Goal: Use online tool/utility: Use online tool/utility

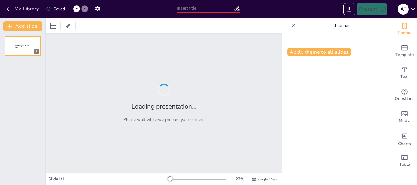
type input "Как звонить в экстренные службы: простые шаги для первоклассников"
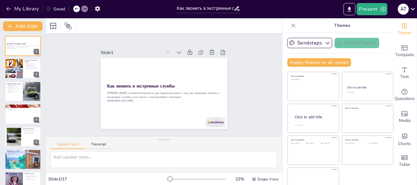
checkbox input "true"
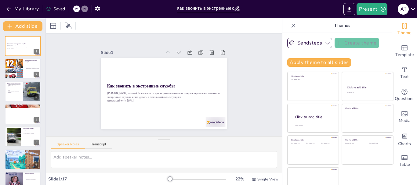
checkbox input "true"
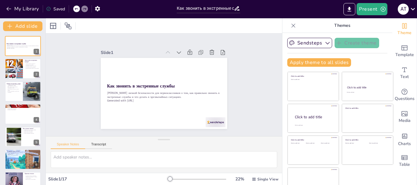
checkbox input "true"
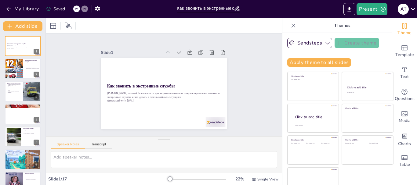
checkbox input "true"
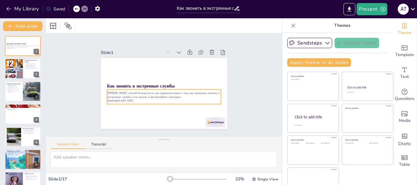
checkbox input "true"
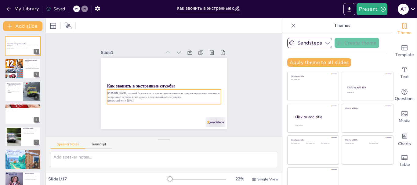
checkbox input "true"
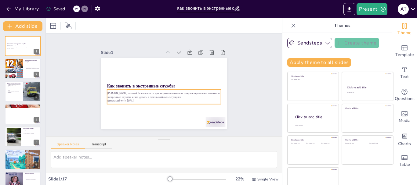
checkbox input "true"
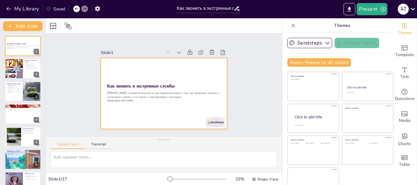
checkbox input "true"
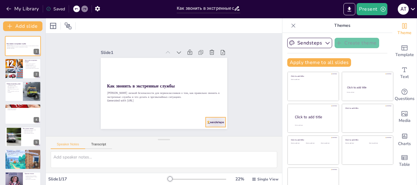
checkbox input "true"
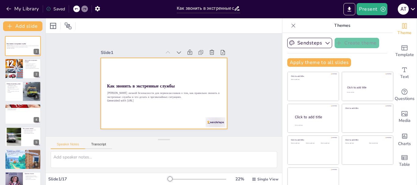
checkbox input "true"
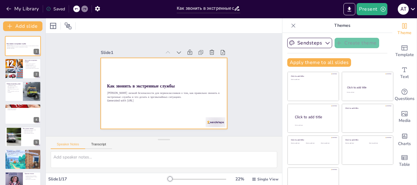
checkbox input "true"
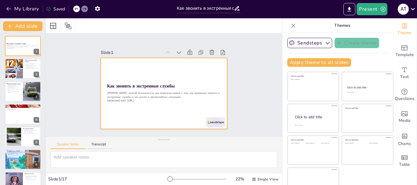
checkbox input "true"
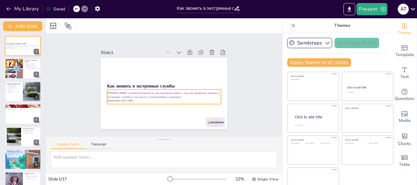
checkbox input "true"
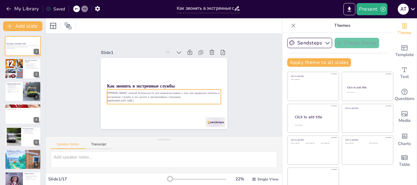
checkbox input "true"
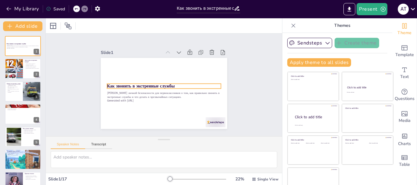
checkbox input "true"
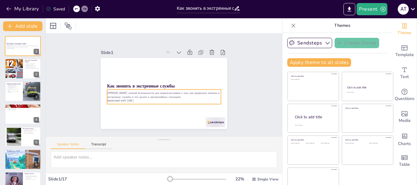
checkbox input "true"
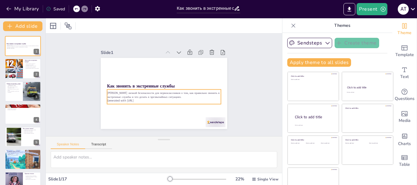
checkbox input "true"
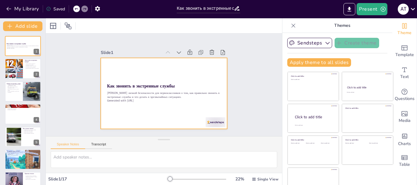
checkbox input "true"
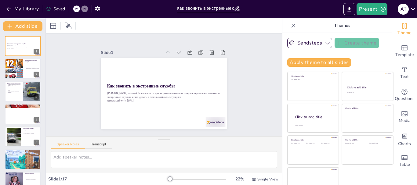
checkbox input "true"
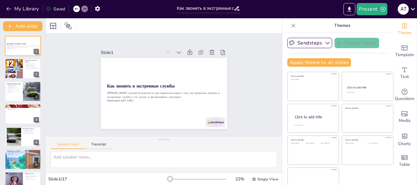
checkbox input "true"
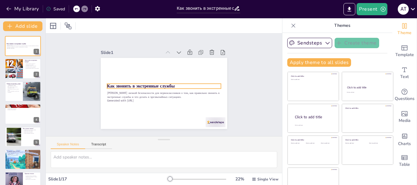
checkbox input "true"
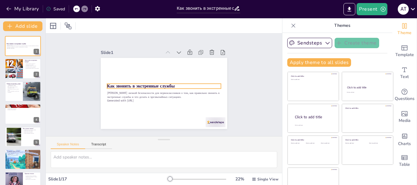
checkbox input "true"
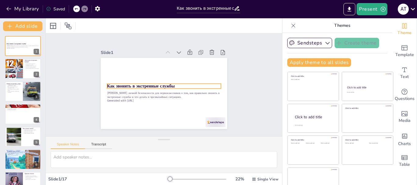
checkbox input "true"
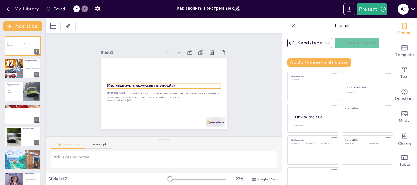
checkbox input "true"
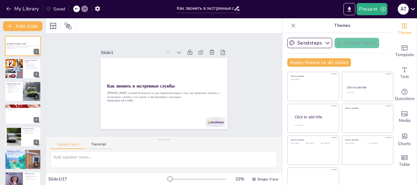
checkbox input "true"
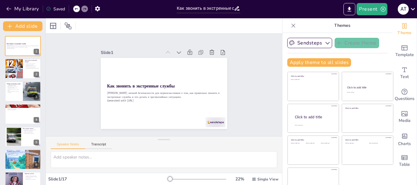
checkbox input "true"
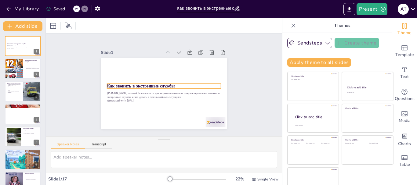
checkbox input "true"
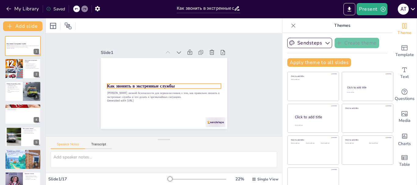
checkbox input "true"
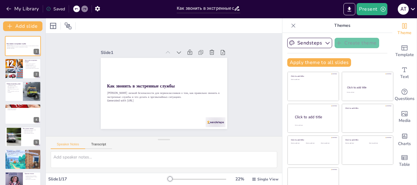
checkbox input "true"
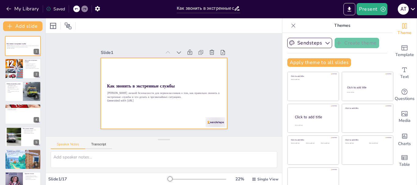
checkbox input "true"
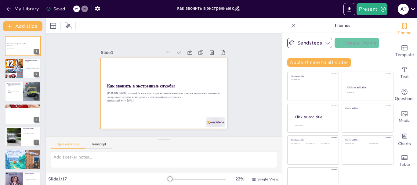
checkbox input "true"
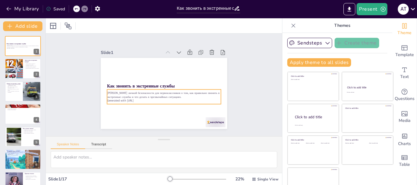
checkbox input "true"
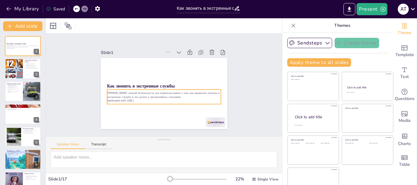
checkbox input "true"
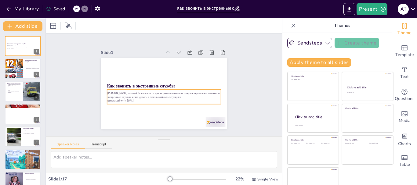
checkbox input "true"
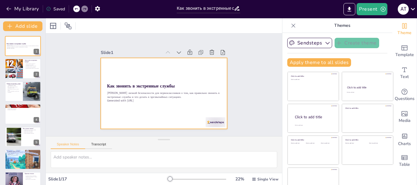
checkbox input "true"
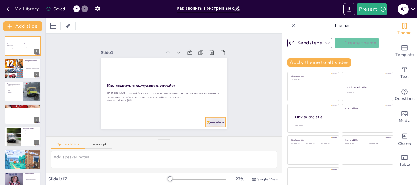
checkbox input "true"
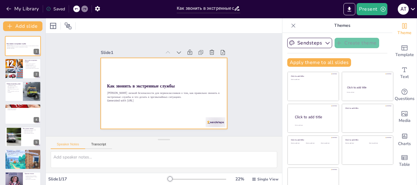
checkbox input "true"
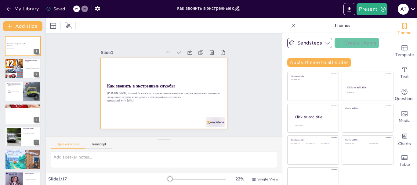
checkbox input "true"
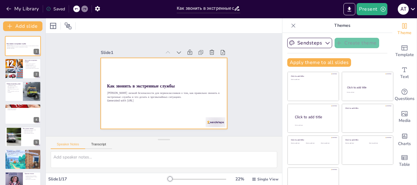
checkbox input "true"
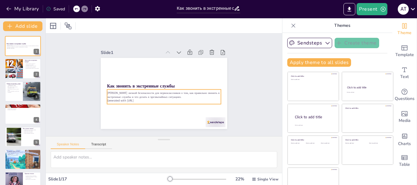
checkbox input "true"
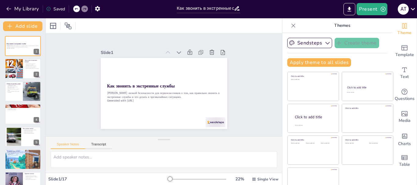
scroll to position [12, 0]
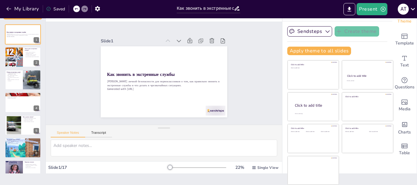
click at [168, 167] on div at bounding box center [197, 168] width 59 height 5
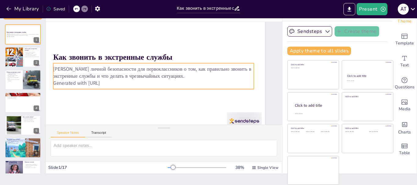
scroll to position [13, 24]
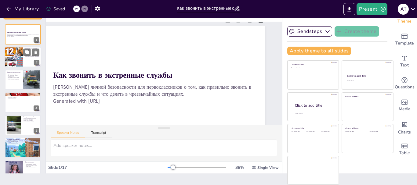
click at [17, 53] on div at bounding box center [13, 57] width 31 height 21
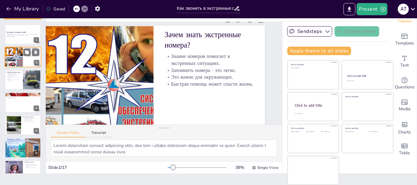
scroll to position [0, 24]
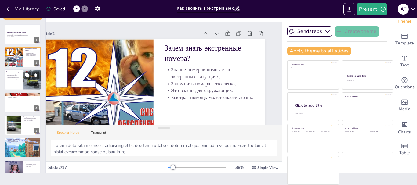
click at [20, 79] on p "Зная номера, вы можете спасти жизнь." at bounding box center [13, 78] width 15 height 2
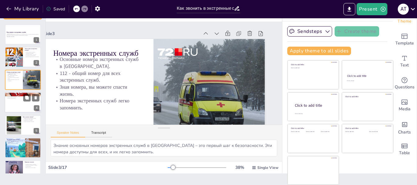
click at [20, 101] on div at bounding box center [23, 102] width 37 height 21
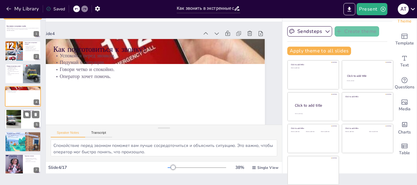
click at [21, 120] on div at bounding box center [13, 119] width 25 height 19
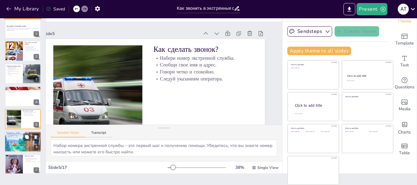
scroll to position [29, 0]
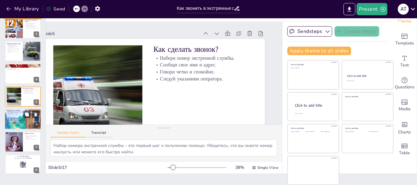
click at [16, 121] on div at bounding box center [23, 120] width 37 height 28
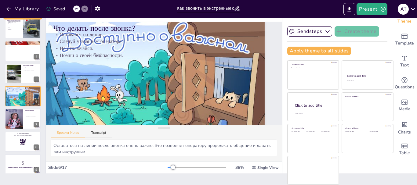
scroll to position [31, 24]
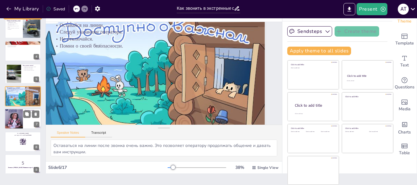
click at [16, 120] on div at bounding box center [13, 119] width 31 height 21
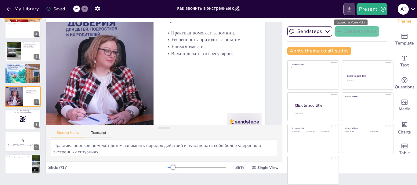
click at [350, 8] on icon "Export to PowerPoint" at bounding box center [350, 9] width 4 height 5
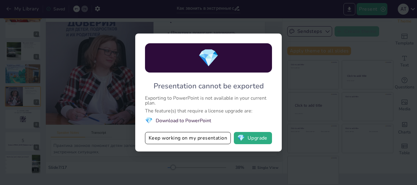
click at [301, 39] on div "💎 Presentation cannot be exported Exporting to PowerPoint is not available in y…" at bounding box center [208, 92] width 417 height 185
click at [298, 9] on div "💎 Presentation cannot be exported Exporting to PowerPoint is not available in y…" at bounding box center [208, 92] width 417 height 185
